Goal: Check status: Check status

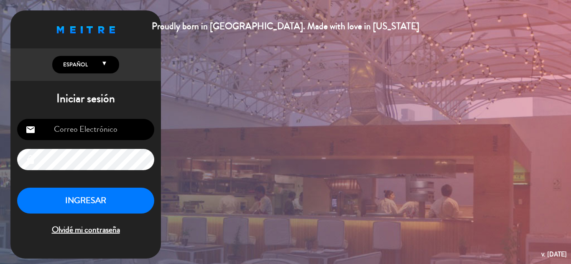
type input "[EMAIL_ADDRESS][DOMAIN_NAME]"
click at [110, 198] on button "INGRESAR" at bounding box center [85, 201] width 137 height 26
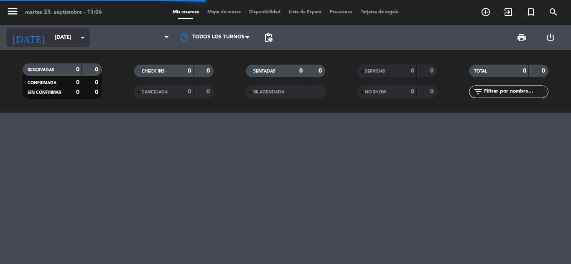
click at [55, 34] on input "[DATE]" at bounding box center [86, 38] width 71 height 14
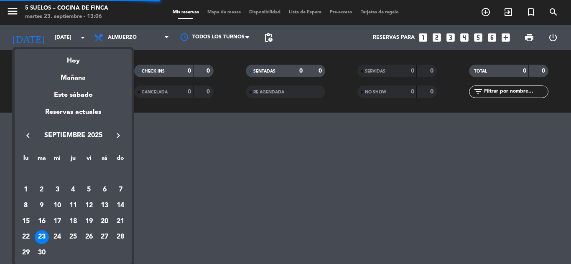
click at [116, 133] on icon "keyboard_arrow_right" at bounding box center [118, 136] width 10 height 10
click at [102, 203] on div "13" at bounding box center [104, 206] width 14 height 14
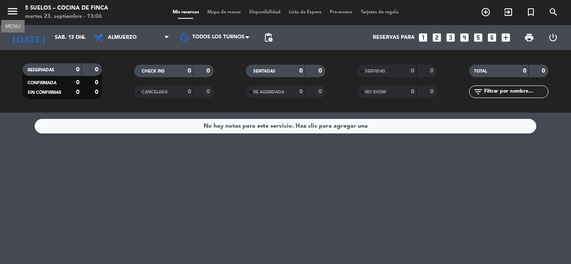
click at [11, 11] on icon "menu" at bounding box center [12, 11] width 13 height 13
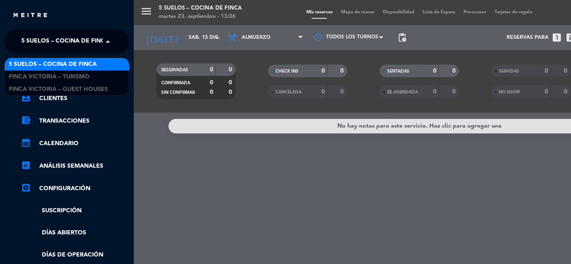
click at [65, 41] on span "5 SUELOS – COCINA DE FINCA" at bounding box center [65, 42] width 88 height 18
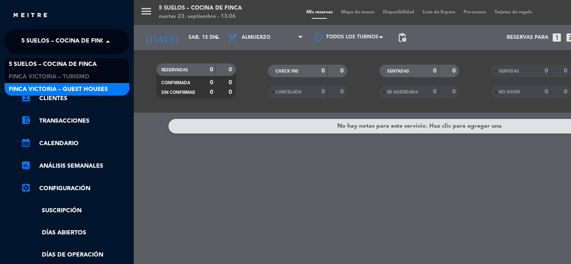
click at [78, 86] on span "FINCA VICTORIA – GUEST HOUSES" at bounding box center [58, 90] width 99 height 10
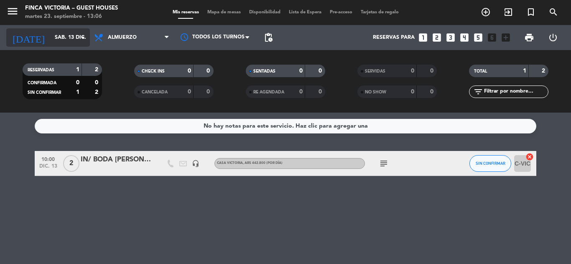
click at [74, 34] on input "sáb. 13 dic." at bounding box center [86, 38] width 71 height 14
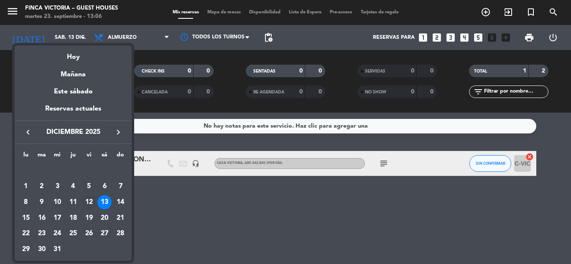
click at [91, 199] on div "12" at bounding box center [89, 203] width 14 height 14
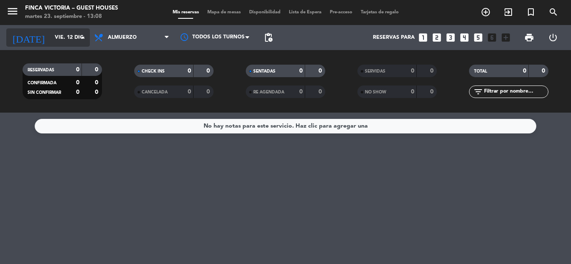
click at [51, 29] on div "[DATE] [DATE] arrow_drop_down" at bounding box center [48, 37] width 84 height 18
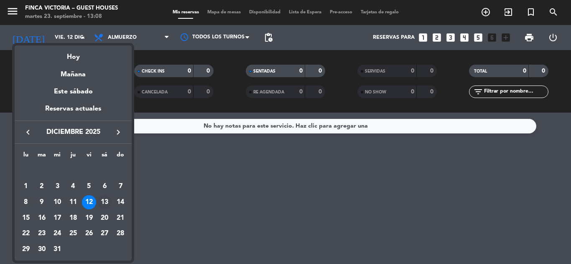
click at [106, 204] on div "13" at bounding box center [104, 203] width 14 height 14
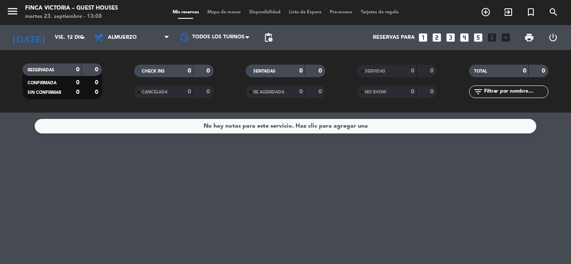
type input "sáb. 13 dic."
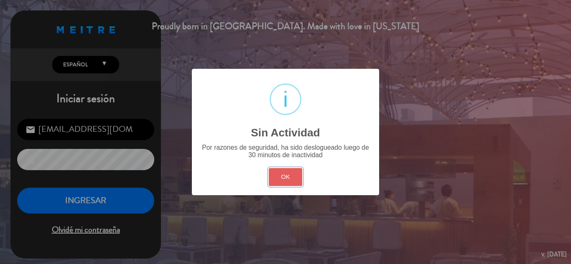
click at [273, 173] on button "OK" at bounding box center [286, 177] width 34 height 18
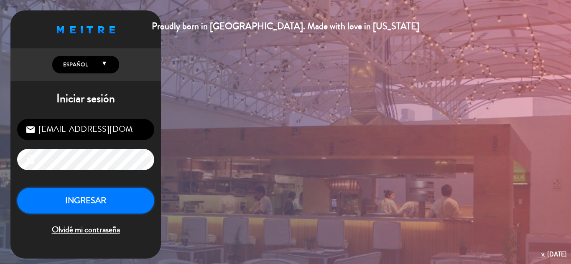
click at [66, 194] on button "INGRESAR" at bounding box center [85, 201] width 137 height 26
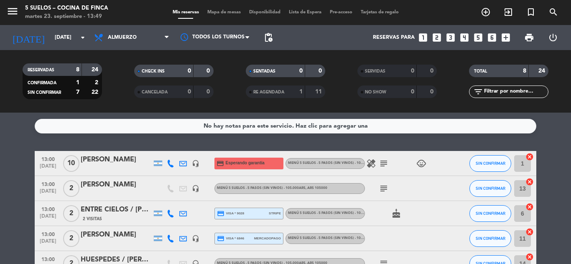
click at [3, 181] on bookings-row "13:00 [DATE] [PERSON_NAME] headset_mic credit_card Esperando garantía MENÚ 5 SU…" at bounding box center [285, 257] width 571 height 212
click at [71, 35] on input "[DATE]" at bounding box center [86, 38] width 71 height 14
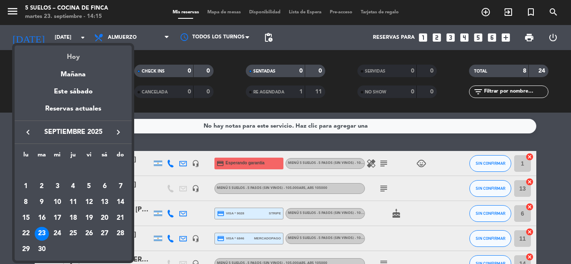
click at [76, 57] on div "Hoy" at bounding box center [73, 54] width 117 height 17
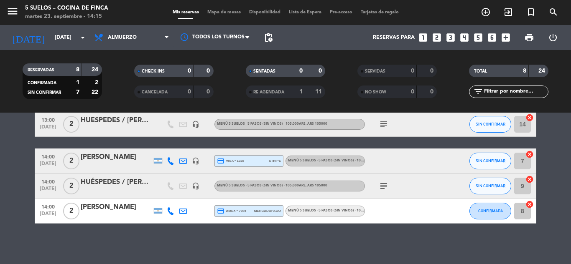
scroll to position [141, 0]
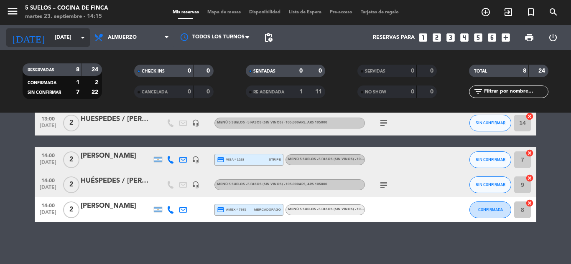
click at [53, 35] on input "[DATE]" at bounding box center [86, 38] width 71 height 14
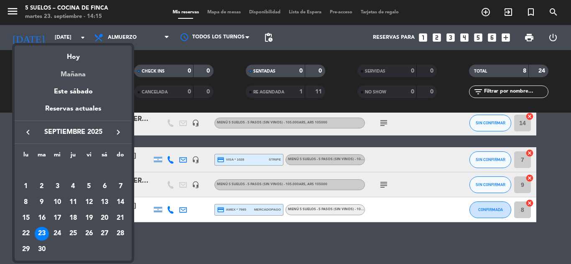
click at [79, 77] on div "Mañana" at bounding box center [73, 71] width 117 height 17
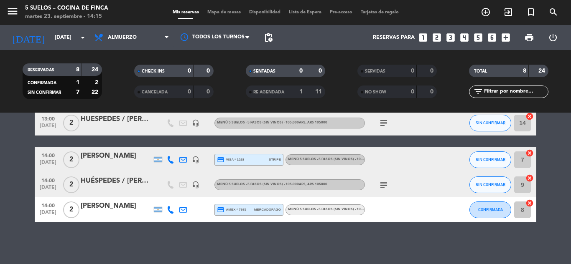
type input "[DATE]"
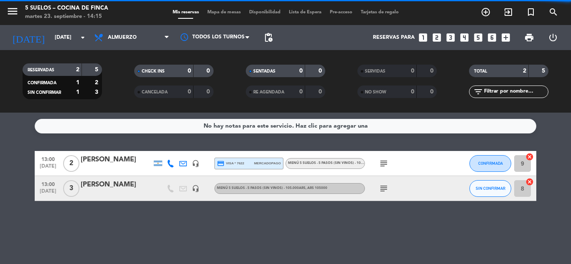
scroll to position [0, 0]
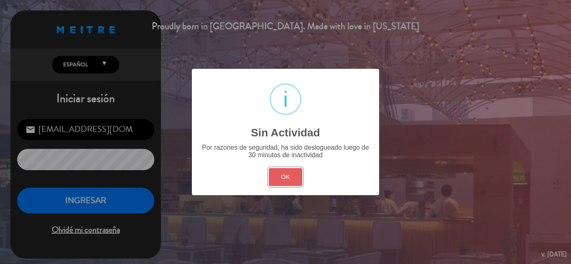
click at [292, 178] on button "OK" at bounding box center [286, 177] width 34 height 18
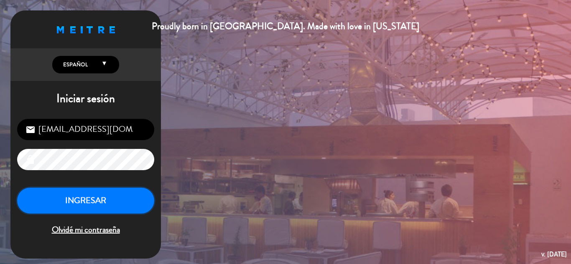
click at [124, 202] on button "INGRESAR" at bounding box center [85, 201] width 137 height 26
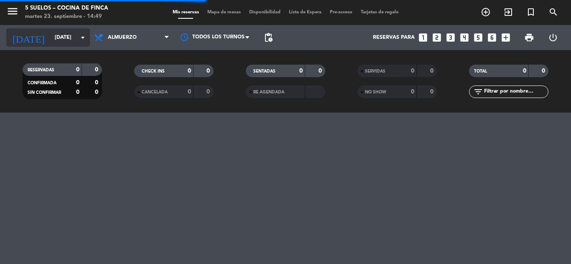
click at [84, 31] on input "[DATE]" at bounding box center [86, 38] width 71 height 14
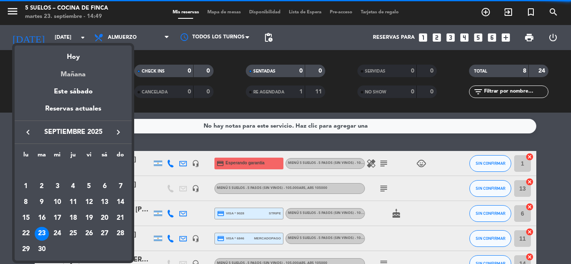
click at [73, 73] on div "Mañana" at bounding box center [73, 71] width 117 height 17
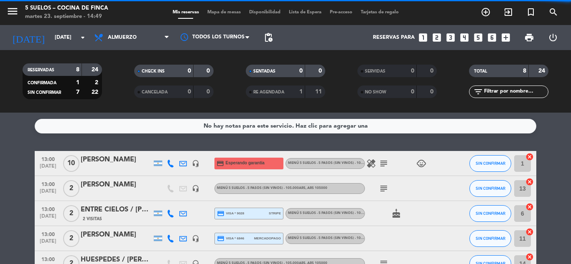
type input "[DATE]"
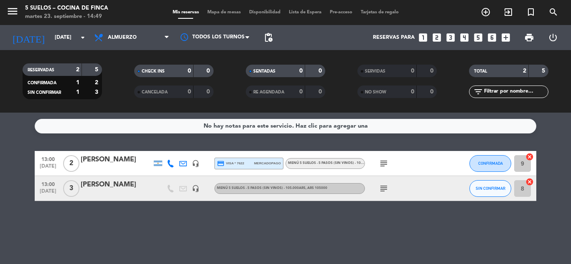
click at [384, 163] on icon "subject" at bounding box center [384, 164] width 10 height 10
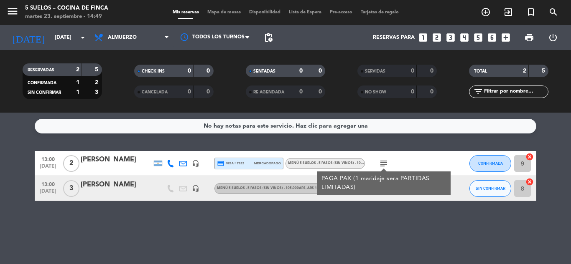
click at [384, 163] on icon "subject" at bounding box center [384, 164] width 10 height 10
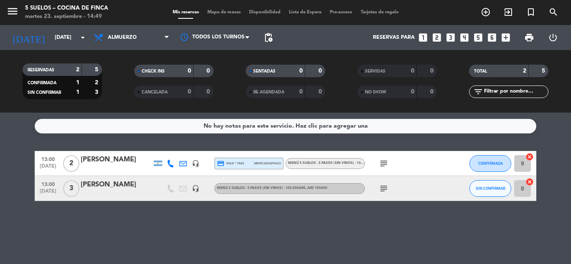
click at [384, 163] on icon "subject" at bounding box center [384, 164] width 10 height 10
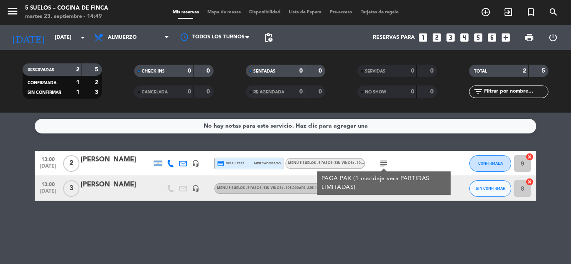
click at [389, 210] on div "No hay notas para este servicio. Haz clic para agregar una 13:00 [DATE] 2 [PERS…" at bounding box center [285, 189] width 571 height 152
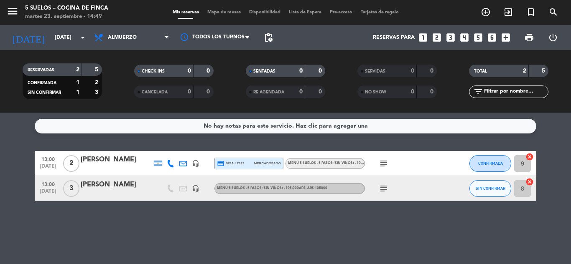
click at [382, 185] on icon "subject" at bounding box center [384, 189] width 10 height 10
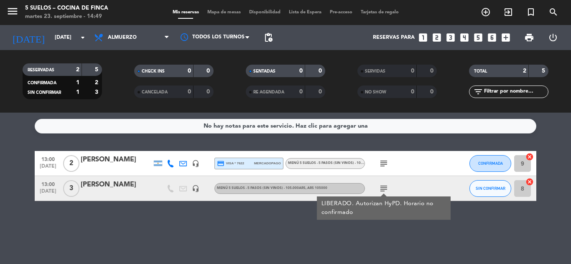
click at [194, 161] on icon "headset_mic" at bounding box center [196, 164] width 8 height 8
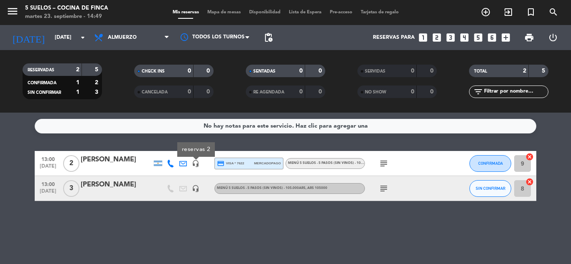
click at [194, 190] on icon "headset_mic" at bounding box center [196, 189] width 8 height 8
click at [191, 213] on div "No hay notas para este servicio. Haz clic para agregar una 13:00 [DATE] 2 [PERS…" at bounding box center [285, 189] width 571 height 152
click at [192, 190] on icon "headset_mic" at bounding box center [196, 189] width 8 height 8
